Goal: Information Seeking & Learning: Learn about a topic

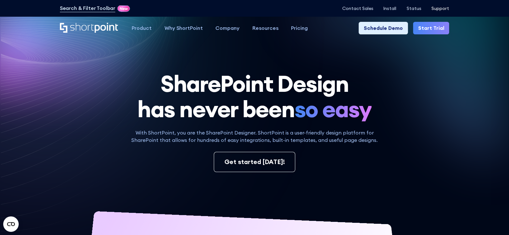
click at [446, 7] on p "Support" at bounding box center [440, 8] width 18 height 5
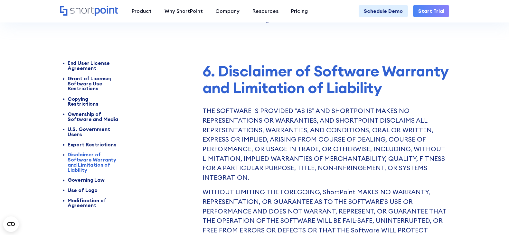
scroll to position [2283, 0]
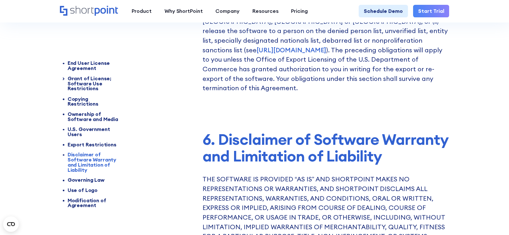
click at [68, 5] on div "Product works with SharePoint Microsoft Teams SAP Explore Templates Elements In…" at bounding box center [254, 11] width 509 height 23
click at [71, 10] on icon "Home" at bounding box center [89, 11] width 59 height 10
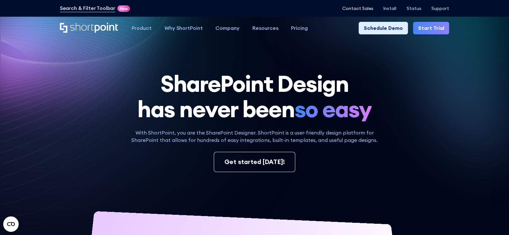
click at [369, 10] on p "Contact Sales" at bounding box center [357, 8] width 31 height 5
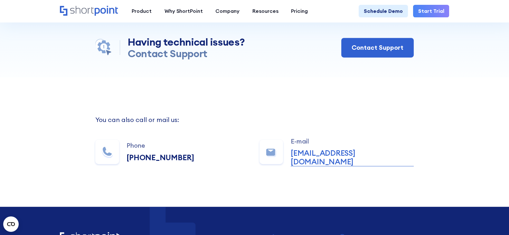
scroll to position [182, 0]
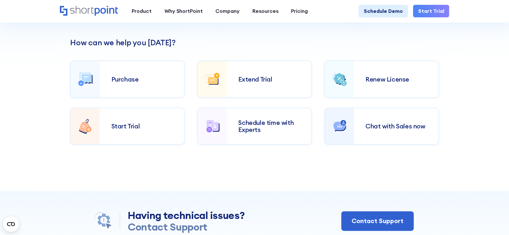
click at [383, 132] on div "Chat with Sales now" at bounding box center [396, 127] width 84 height 30
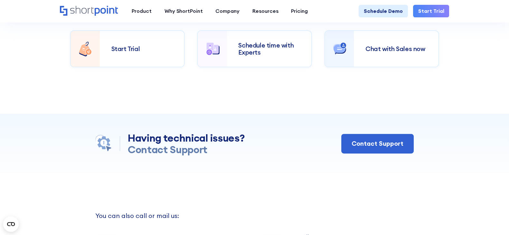
scroll to position [260, 0]
